Goal: Find specific page/section: Find specific page/section

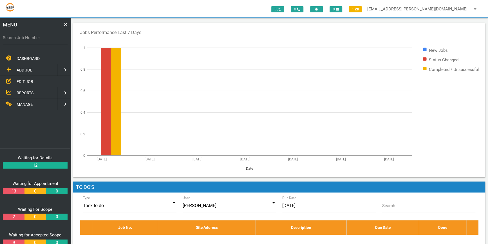
drag, startPoint x: 12, startPoint y: 38, endPoint x: 16, endPoint y: 38, distance: 4.8
click at [12, 38] on label "Search Job Number" at bounding box center [35, 38] width 65 height 6
click at [12, 38] on input "Search Job Number" at bounding box center [35, 37] width 65 height 13
type input "1775"
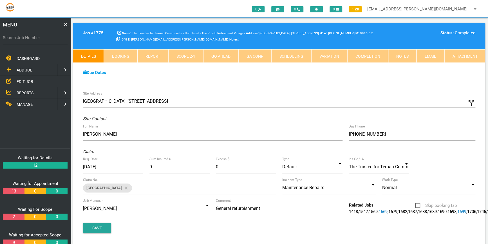
click at [183, 53] on link "Scope 2 - 1" at bounding box center [185, 56] width 35 height 14
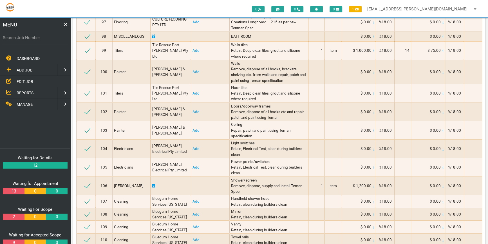
scroll to position [1535, 0]
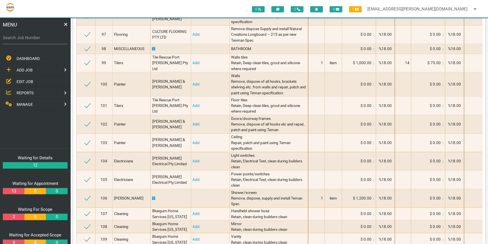
drag, startPoint x: 488, startPoint y: 99, endPoint x: 486, endPoint y: 62, distance: 37.2
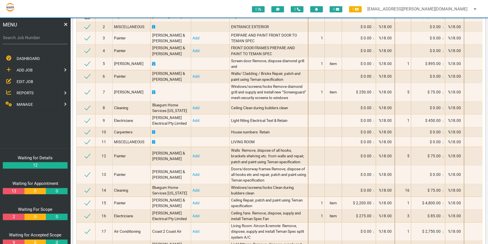
scroll to position [0, 0]
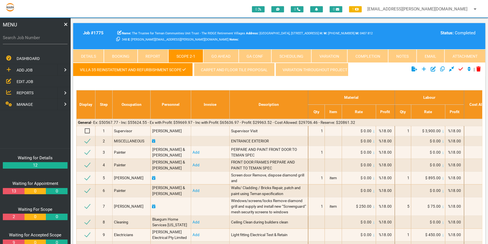
click at [459, 55] on link "Attachment" at bounding box center [465, 56] width 41 height 14
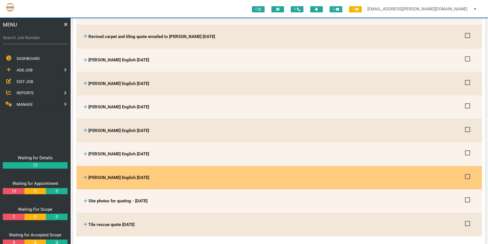
scroll to position [179, 0]
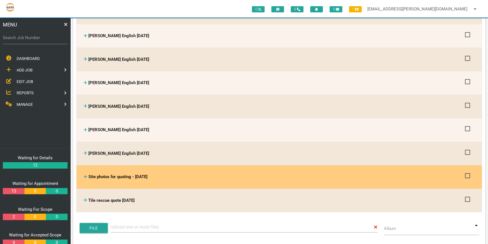
click at [84, 175] on icon at bounding box center [86, 177] width 4 height 4
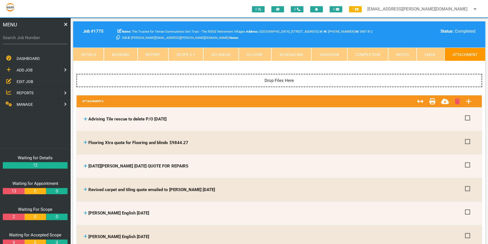
scroll to position [0, 0]
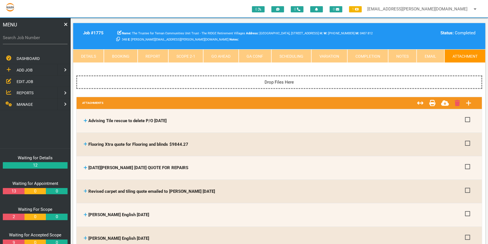
click at [5, 39] on label "Search Job Number" at bounding box center [35, 38] width 65 height 6
click at [5, 39] on input "Search Job Number" at bounding box center [35, 37] width 65 height 13
type input "1774"
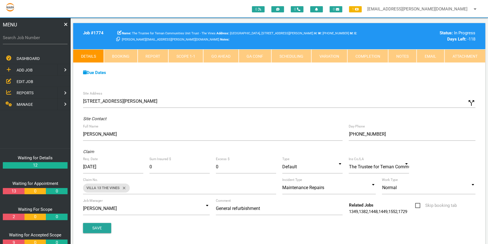
click at [186, 54] on link "Scope 1 - 1" at bounding box center [185, 56] width 35 height 14
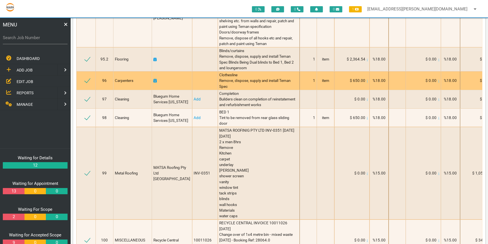
scroll to position [1740, 0]
